Goal: Check status: Check status

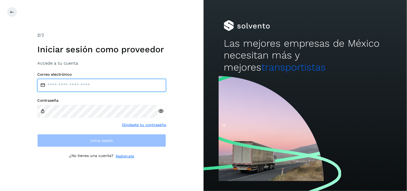
click at [67, 80] on input "email" at bounding box center [101, 85] width 129 height 13
type input "**********"
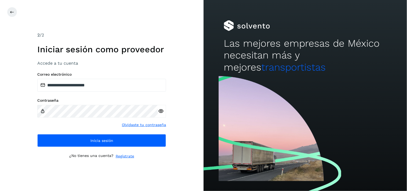
click at [160, 112] on icon at bounding box center [161, 111] width 6 height 6
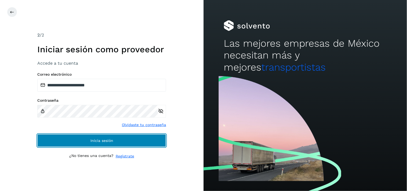
click at [114, 137] on button "Inicia sesión" at bounding box center [101, 140] width 129 height 13
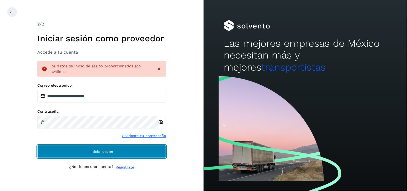
click at [104, 153] on span "Inicia sesión" at bounding box center [101, 152] width 23 height 4
click at [79, 148] on button "Inicia sesión" at bounding box center [101, 151] width 129 height 13
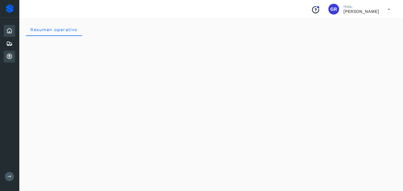
click at [13, 57] on div "Cuentas por cobrar" at bounding box center [9, 57] width 11 height 12
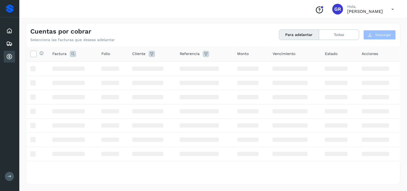
click at [9, 57] on icon at bounding box center [9, 56] width 6 height 6
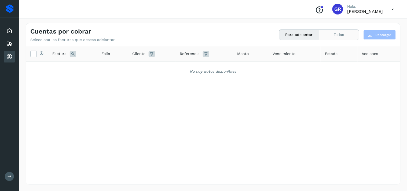
click at [348, 31] on button "Todas" at bounding box center [339, 35] width 40 height 10
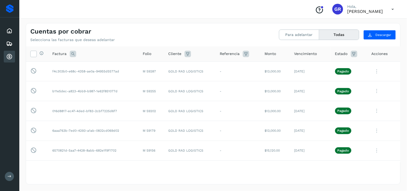
click at [146, 55] on span "Folio" at bounding box center [147, 54] width 9 height 6
click at [145, 56] on span "Folio" at bounding box center [147, 54] width 9 height 6
click at [71, 54] on icon at bounding box center [73, 54] width 6 height 6
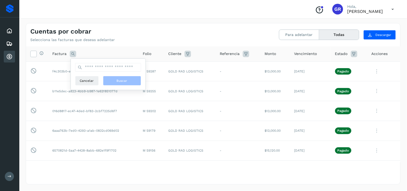
click at [73, 54] on icon at bounding box center [73, 54] width 6 height 6
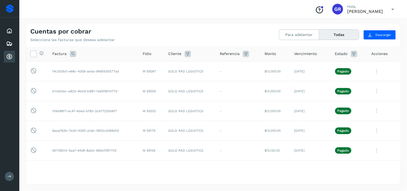
click at [151, 55] on div "Folio" at bounding box center [151, 54] width 17 height 6
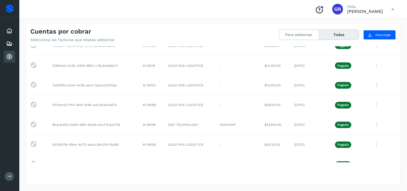
scroll to position [238, 0]
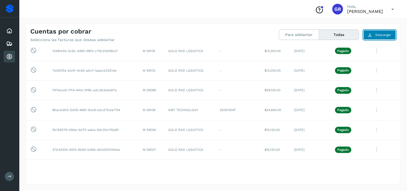
click at [374, 34] on button "Descargar" at bounding box center [380, 35] width 32 height 10
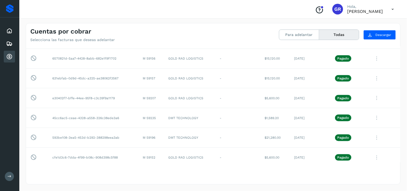
scroll to position [0, 0]
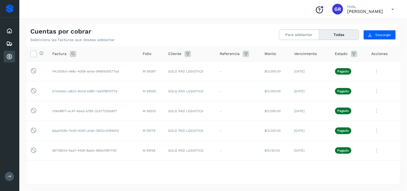
click at [144, 54] on span "Folio" at bounding box center [147, 54] width 9 height 6
click at [12, 56] on icon at bounding box center [9, 56] width 6 height 6
click at [9, 31] on icon at bounding box center [9, 31] width 6 height 6
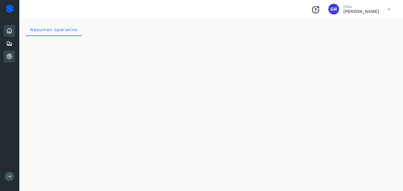
click at [7, 54] on icon at bounding box center [9, 56] width 6 height 6
